Goal: Complete application form: Complete application form

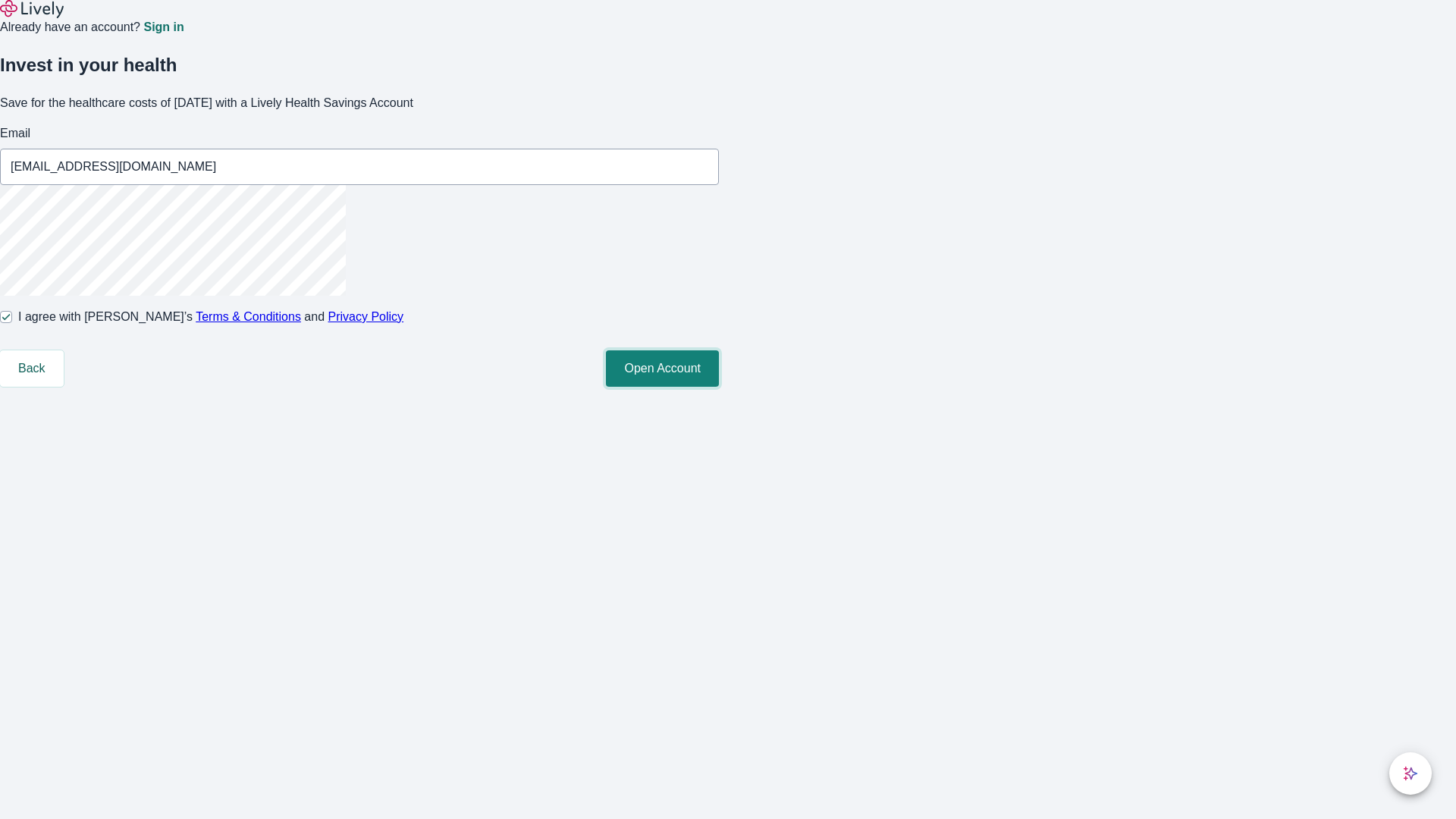
click at [719, 387] on button "Open Account" at bounding box center [662, 368] width 113 height 37
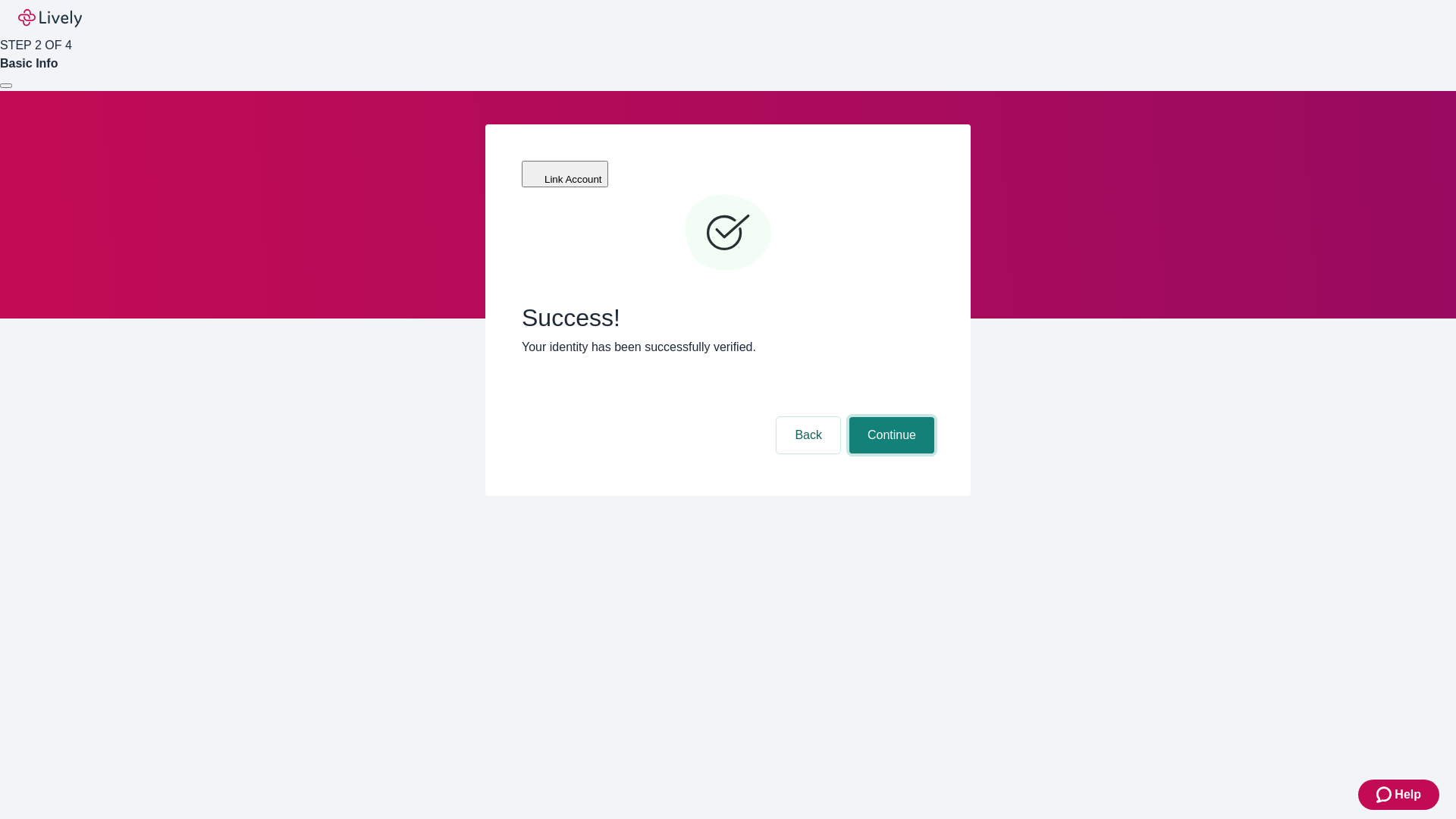
click at [889, 417] on button "Continue" at bounding box center [892, 435] width 85 height 37
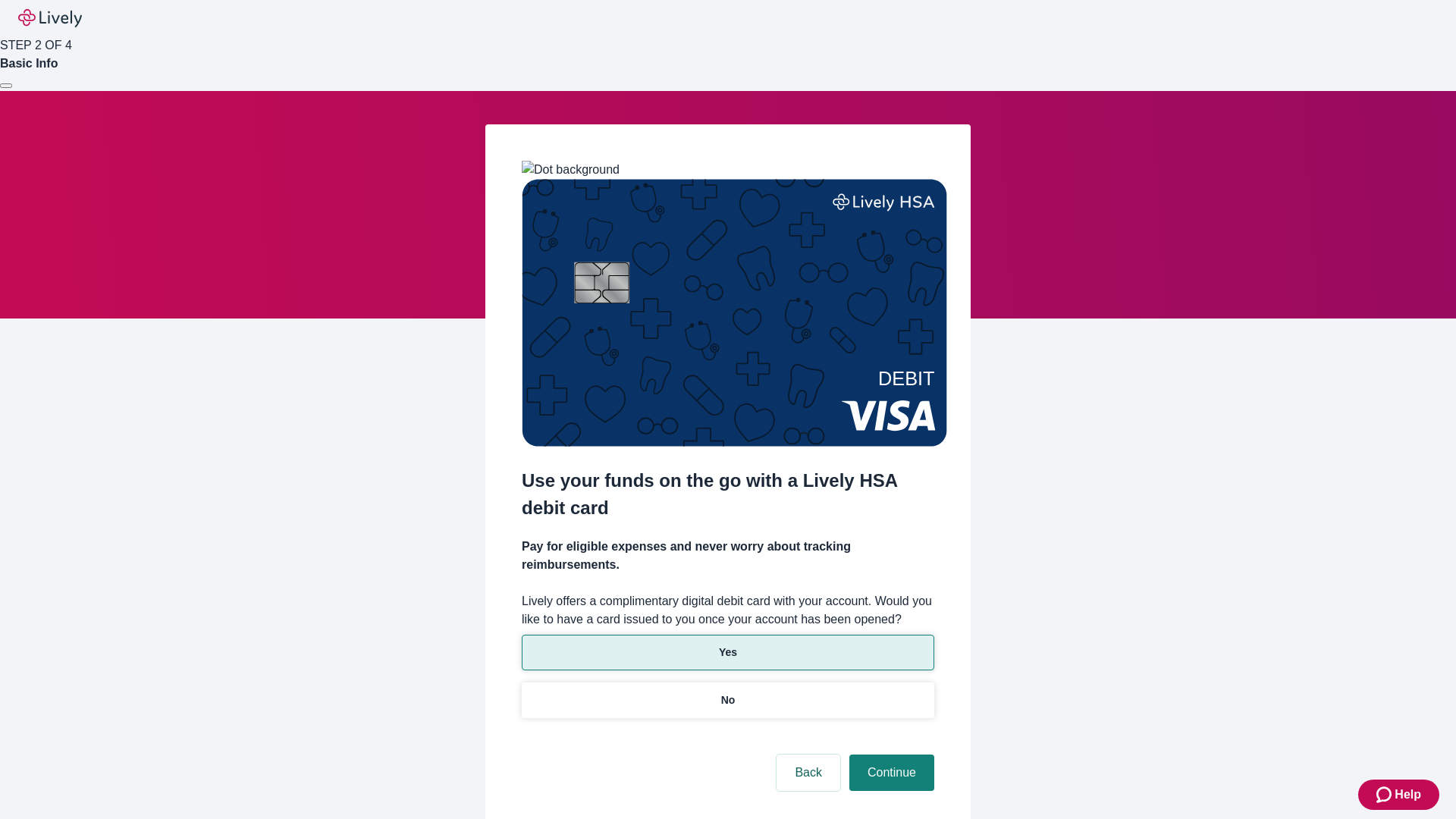
click at [728, 645] on p "Yes" at bounding box center [728, 653] width 18 height 16
click at [889, 755] on button "Continue" at bounding box center [892, 772] width 85 height 37
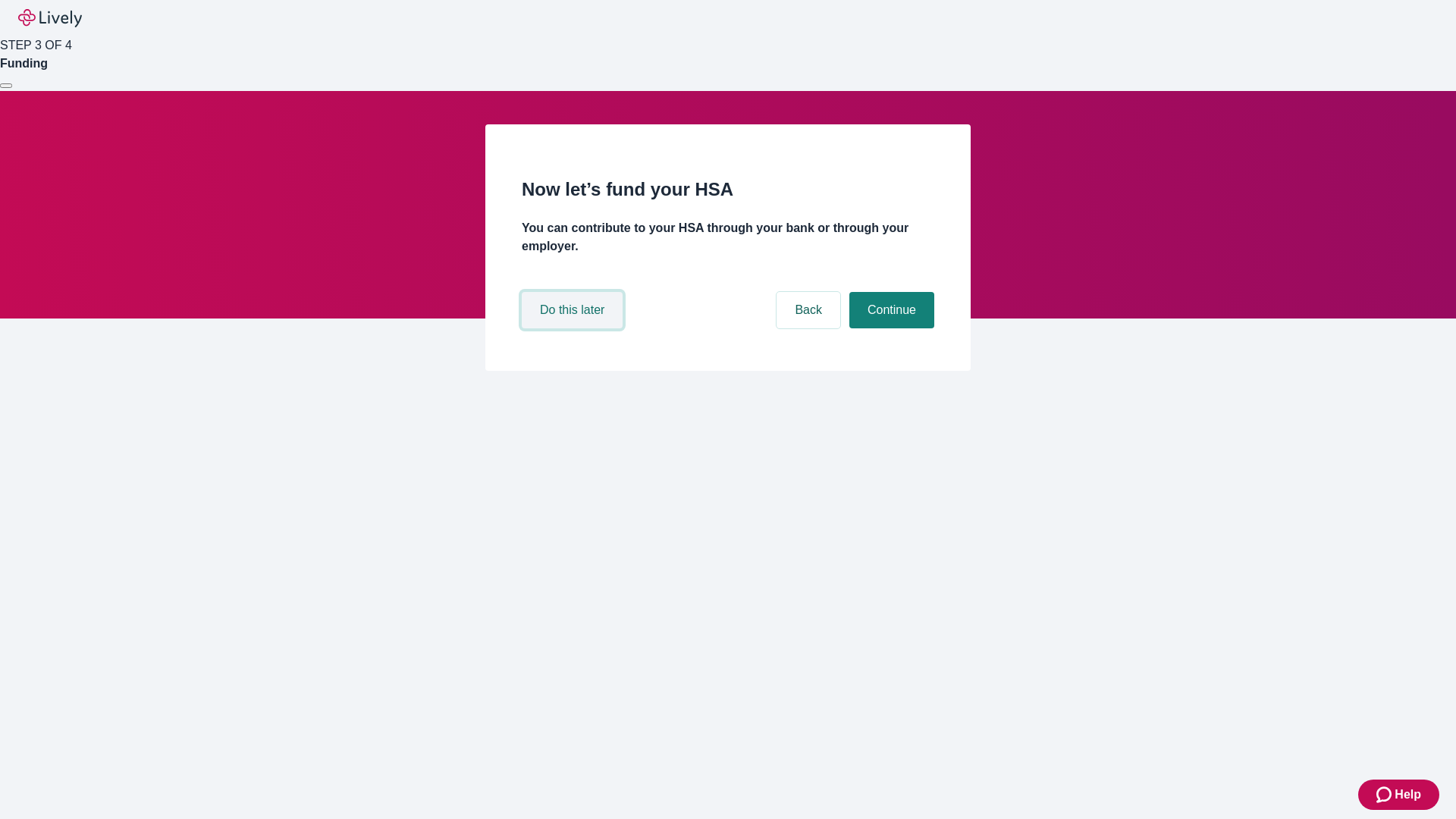
click at [574, 329] on button "Do this later" at bounding box center [572, 310] width 101 height 37
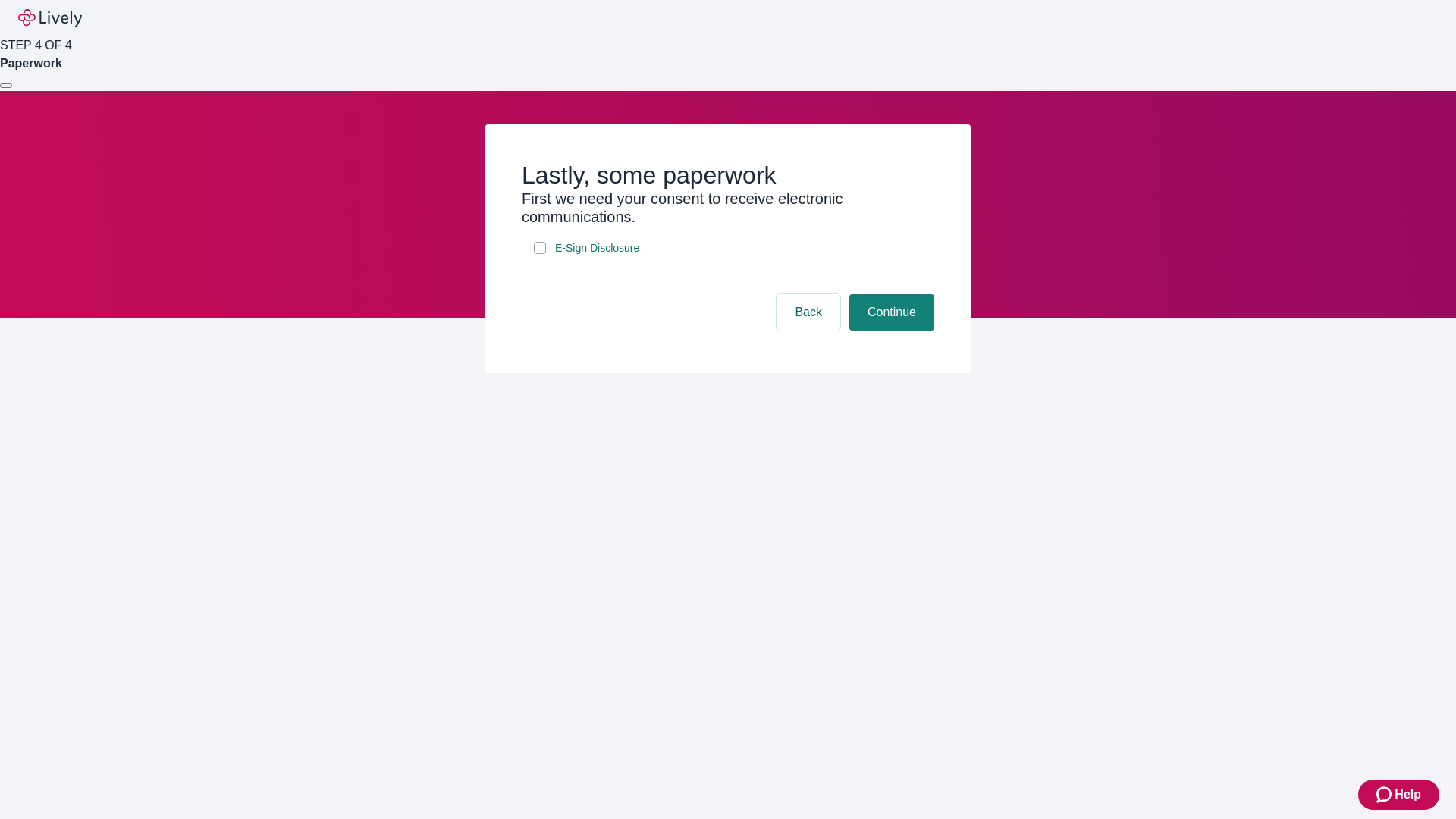
click at [539, 255] on input "E-Sign Disclosure" at bounding box center [539, 248] width 12 height 12
checkbox input "true"
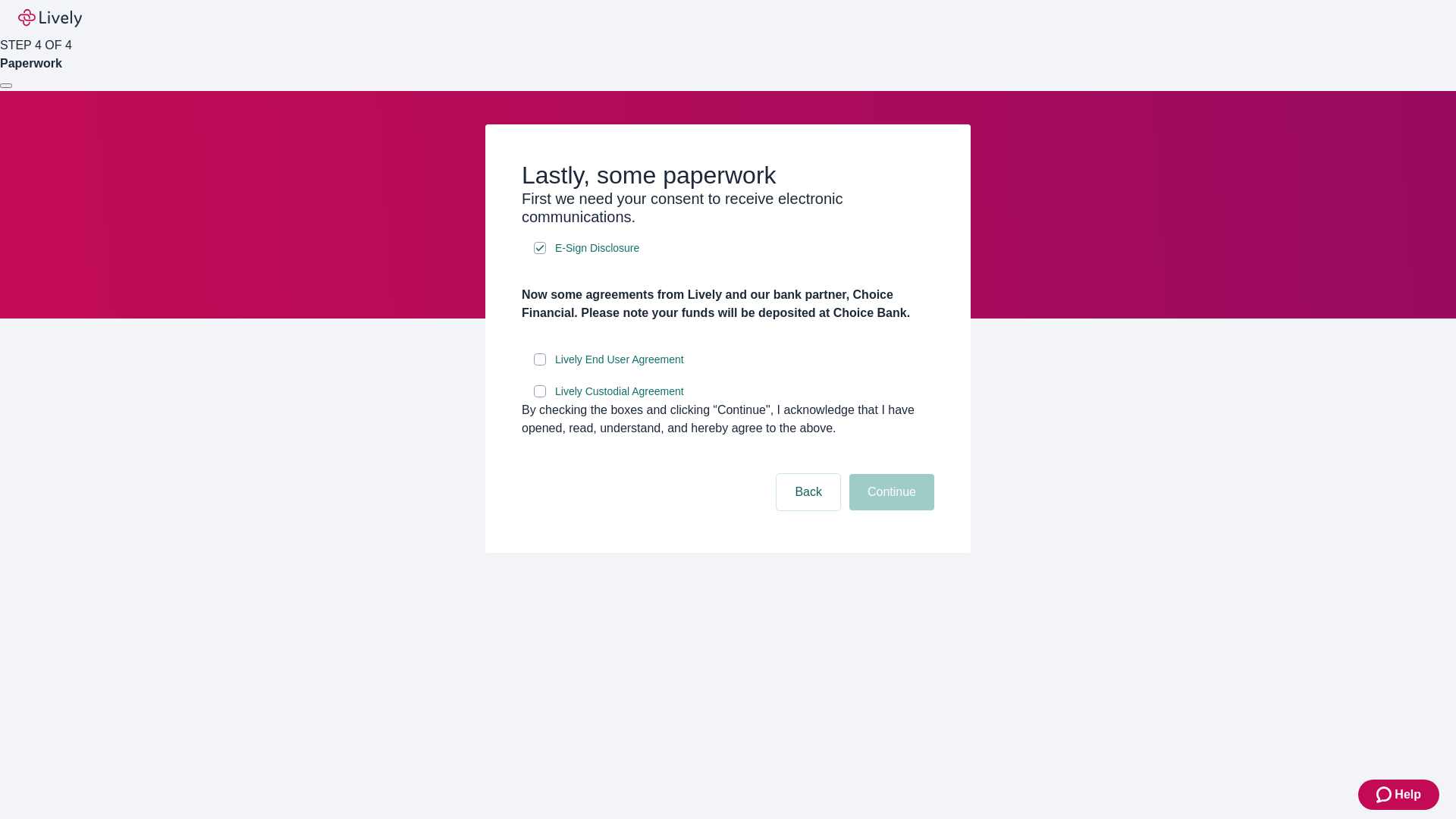
click at [539, 365] on input "Lively End User Agreement" at bounding box center [539, 359] width 12 height 12
checkbox input "true"
click at [539, 397] on input "Lively Custodial Agreement" at bounding box center [539, 391] width 12 height 12
checkbox input "true"
click at [889, 510] on button "Continue" at bounding box center [892, 492] width 85 height 37
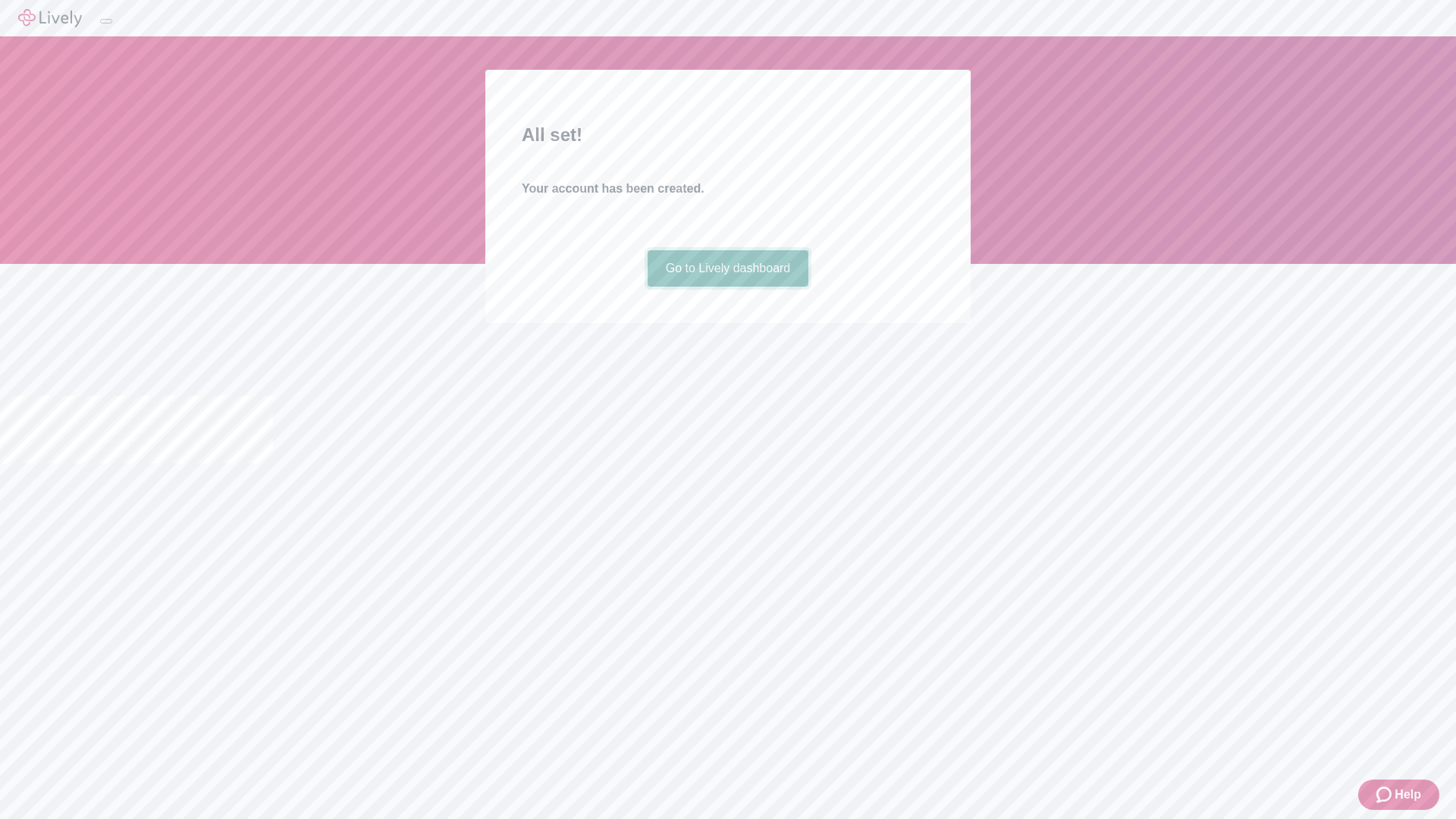
click at [728, 287] on link "Go to Lively dashboard" at bounding box center [728, 268] width 161 height 37
